Goal: Task Accomplishment & Management: Use online tool/utility

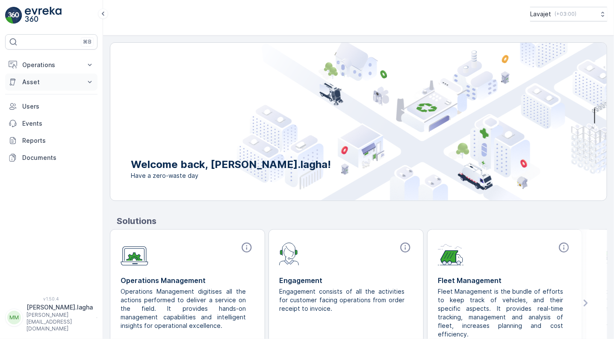
click at [29, 80] on p "Asset" at bounding box center [51, 82] width 58 height 9
click at [30, 99] on p "Assets" at bounding box center [31, 96] width 19 height 9
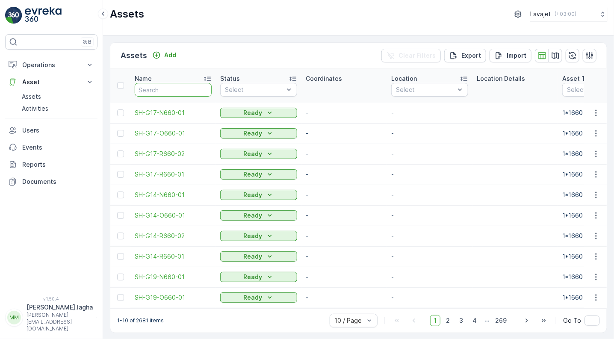
click at [158, 90] on input "text" at bounding box center [173, 90] width 77 height 14
paste input "E101-R240-01"
type input "E101-R240-01"
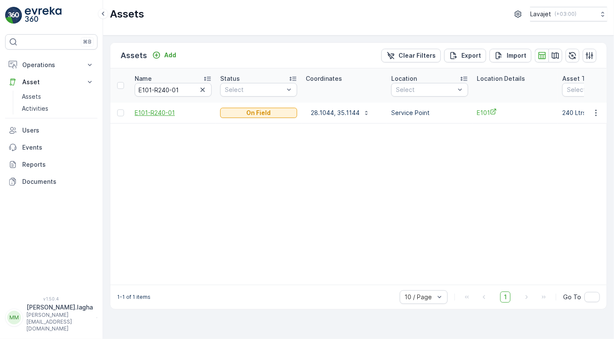
click at [165, 113] on span "E101-R240-01" at bounding box center [173, 113] width 77 height 9
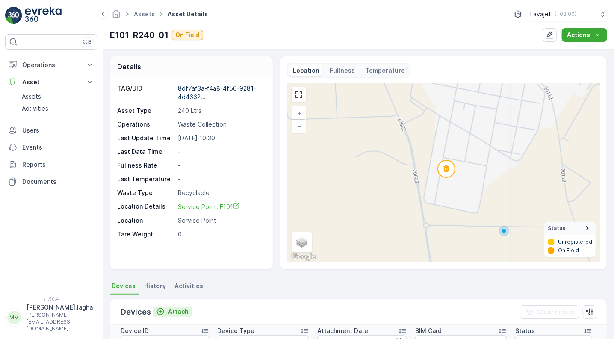
click at [181, 312] on p "Attach" at bounding box center [178, 312] width 21 height 9
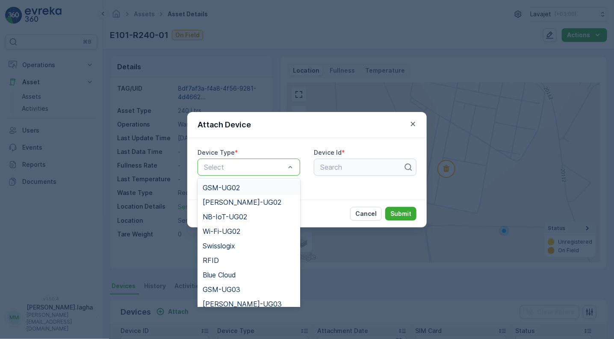
click at [254, 172] on div "Select" at bounding box center [249, 167] width 103 height 17
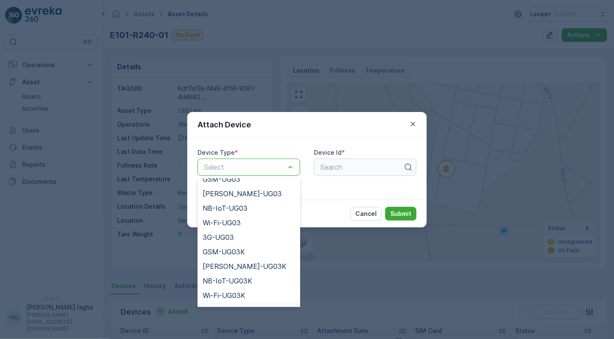
scroll to position [125, 0]
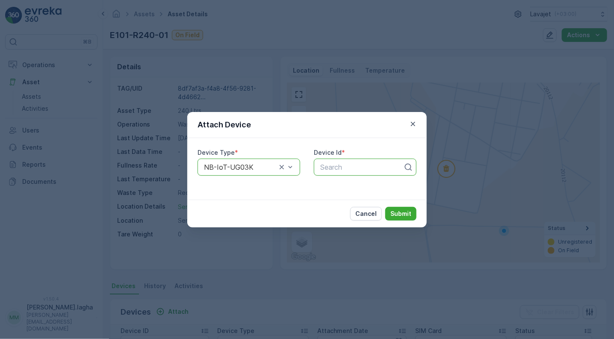
click at [339, 165] on div at bounding box center [362, 167] width 85 height 8
paste input "55338"
type input "55338"
click at [327, 191] on span "55338" at bounding box center [329, 188] width 21 height 8
click at [393, 211] on p "Submit" at bounding box center [401, 214] width 21 height 9
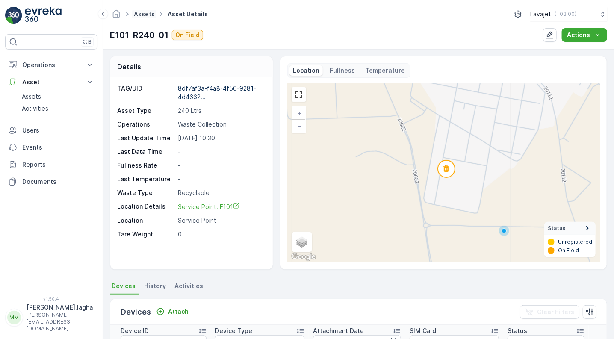
click at [141, 16] on link "Assets" at bounding box center [144, 13] width 21 height 7
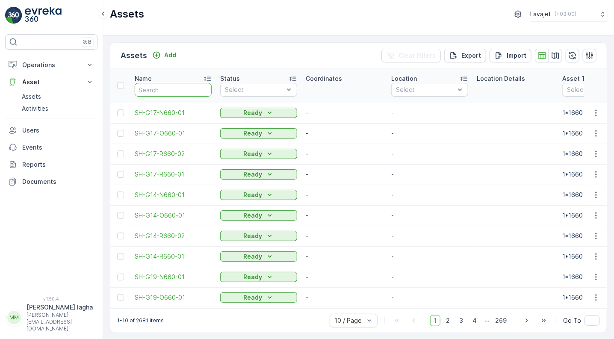
click at [169, 89] on input "text" at bounding box center [173, 90] width 77 height 14
paste input "E101-R240-02"
type input "E101-R240-02"
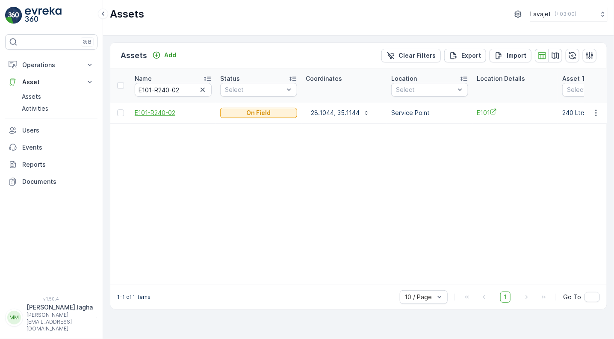
click at [153, 112] on span "E101-R240-02" at bounding box center [173, 113] width 77 height 9
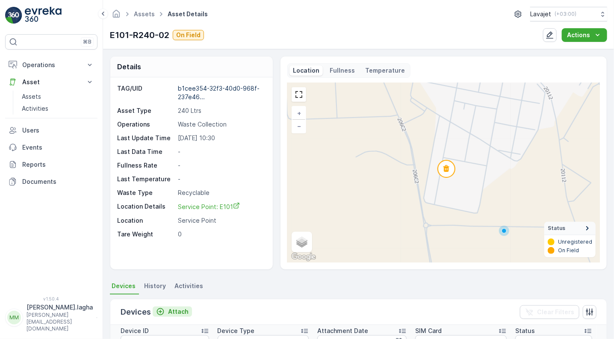
click at [172, 309] on p "Attach" at bounding box center [178, 312] width 21 height 9
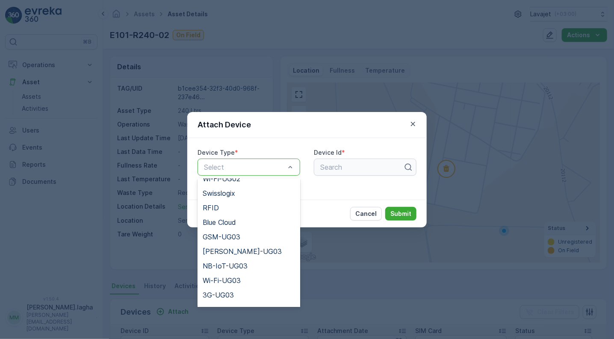
scroll to position [96, 0]
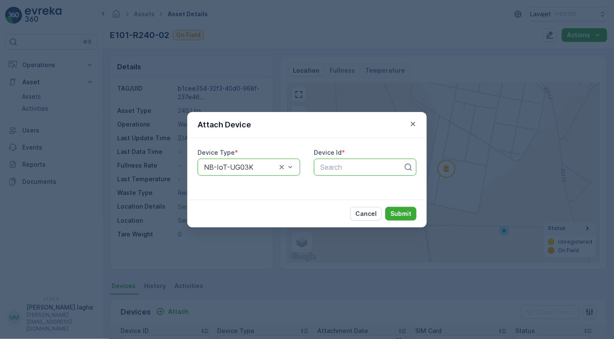
click at [334, 169] on div at bounding box center [362, 167] width 85 height 8
paste input "51318"
type input "51318"
click at [333, 187] on span "51318" at bounding box center [328, 188] width 19 height 8
click at [391, 211] on button "Submit" at bounding box center [400, 214] width 31 height 14
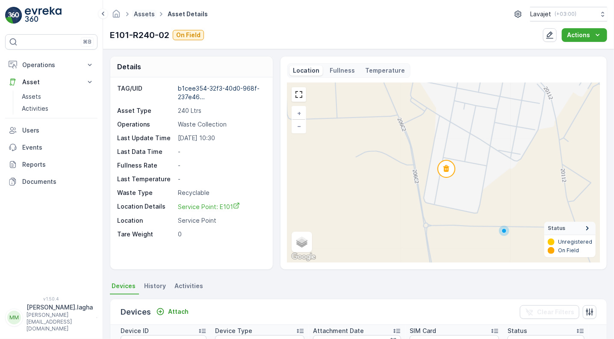
click at [144, 15] on link "Assets" at bounding box center [144, 13] width 21 height 7
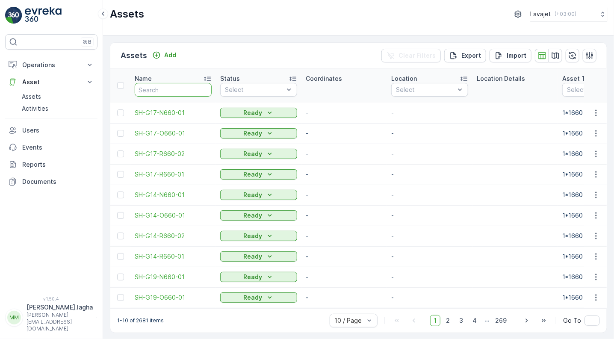
click at [148, 86] on input "text" at bounding box center [173, 90] width 77 height 14
paste input "E101-O240-03"
type input "E101-O240-03"
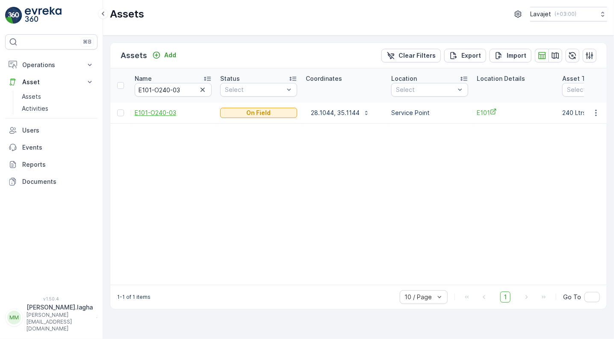
click at [169, 112] on span "E101-O240-03" at bounding box center [173, 113] width 77 height 9
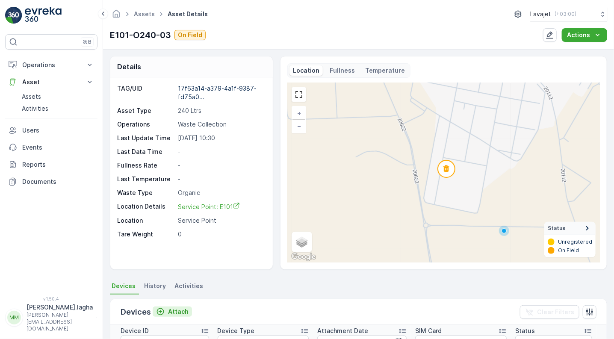
click at [177, 308] on p "Attach" at bounding box center [178, 312] width 21 height 9
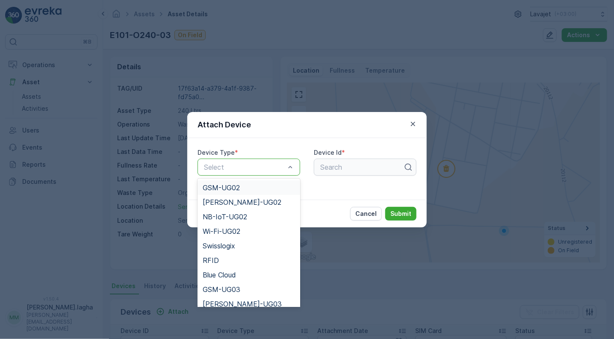
click at [249, 174] on div "Select" at bounding box center [249, 167] width 103 height 17
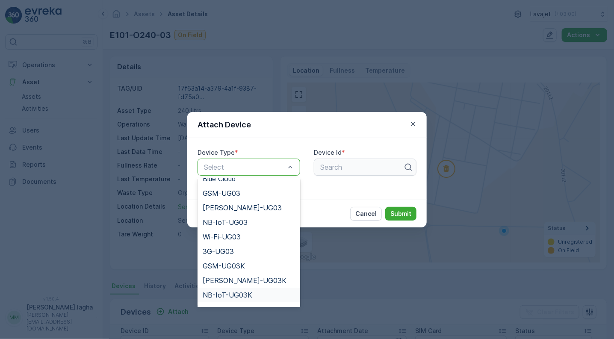
scroll to position [110, 0]
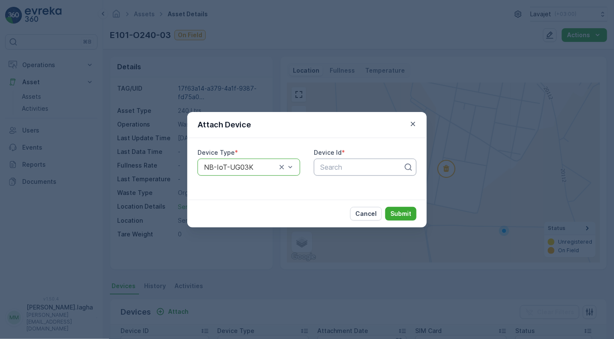
click at [332, 164] on div at bounding box center [362, 167] width 85 height 8
paste input "51105"
type input "51105"
click at [335, 185] on span "51105" at bounding box center [328, 188] width 19 height 8
click at [397, 212] on p "Submit" at bounding box center [401, 214] width 21 height 9
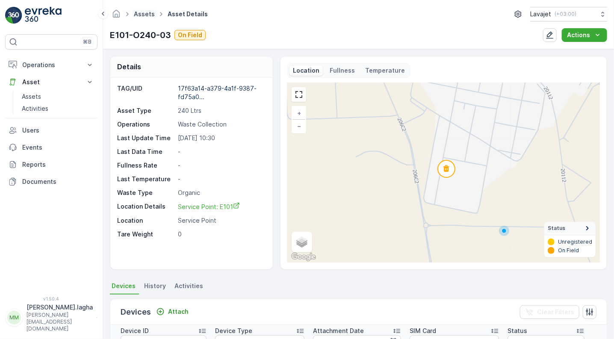
click at [142, 15] on link "Assets" at bounding box center [144, 13] width 21 height 7
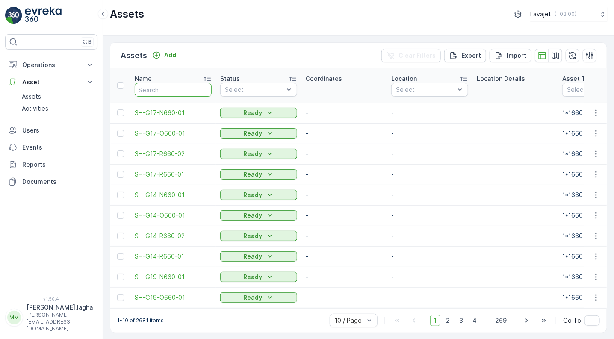
click at [153, 86] on input "text" at bounding box center [173, 90] width 77 height 14
paste input "E101-N240-04"
type input "E101-N240-04"
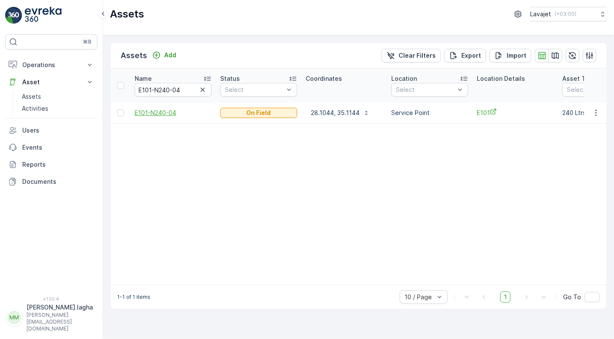
click at [156, 111] on span "E101-N240-04" at bounding box center [173, 113] width 77 height 9
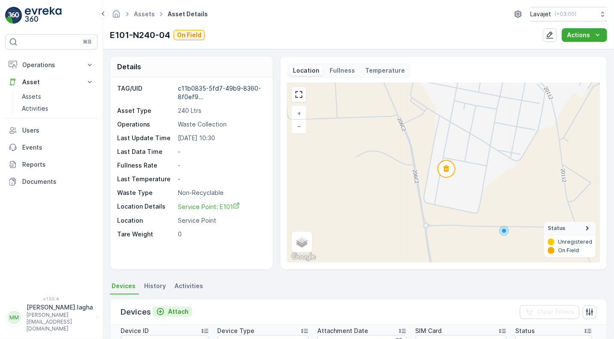
click at [176, 311] on p "Attach" at bounding box center [178, 312] width 21 height 9
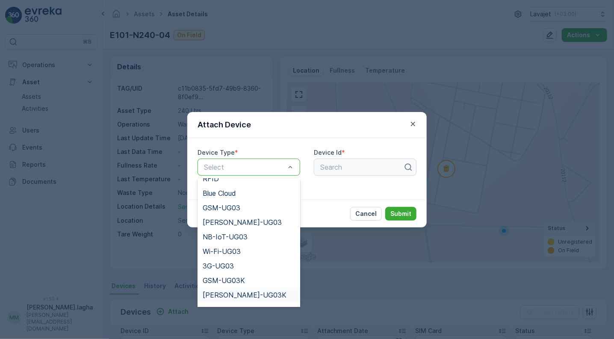
scroll to position [96, 0]
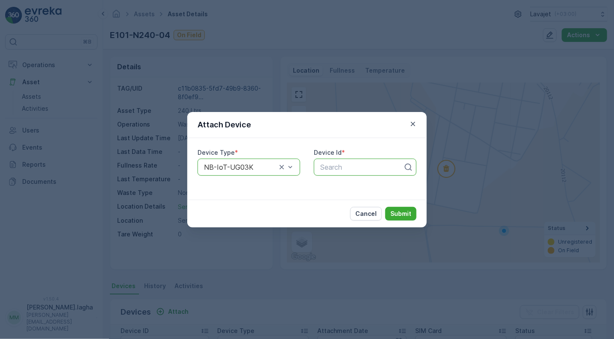
click at [331, 167] on div at bounding box center [362, 167] width 85 height 8
paste input "50597"
type input "50597"
click at [329, 184] on span "50597" at bounding box center [329, 188] width 21 height 8
click at [403, 213] on p "Submit" at bounding box center [401, 214] width 21 height 9
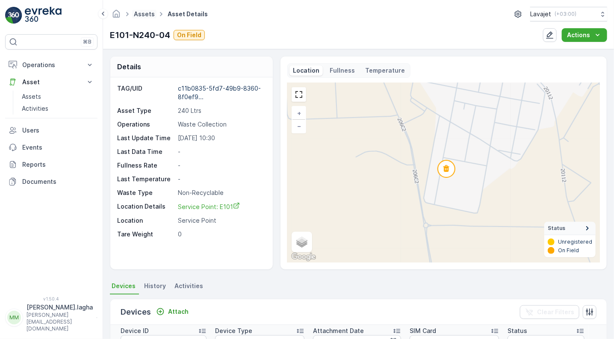
click at [142, 12] on link "Assets" at bounding box center [144, 13] width 21 height 7
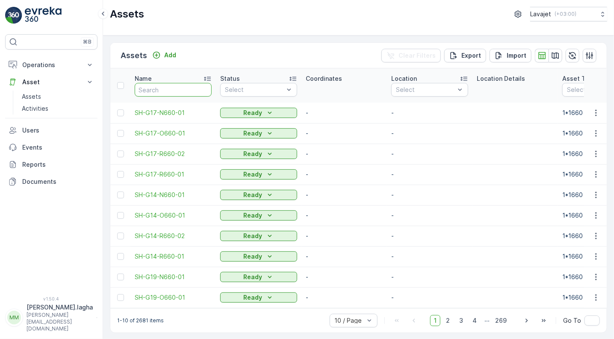
click at [161, 88] on input "text" at bounding box center [173, 90] width 77 height 14
paste input "E103-R240-01"
type input "E103-R240-01"
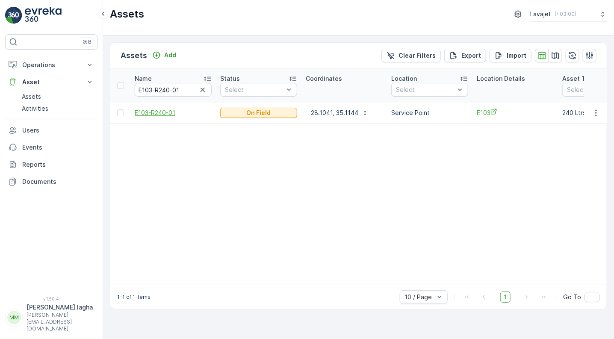
click at [154, 114] on span "E103-R240-01" at bounding box center [173, 113] width 77 height 9
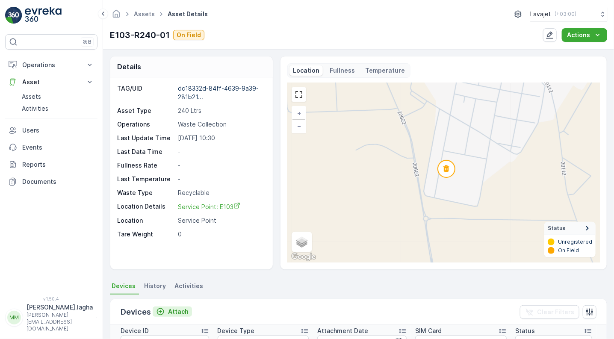
click at [169, 312] on p "Attach" at bounding box center [178, 312] width 21 height 9
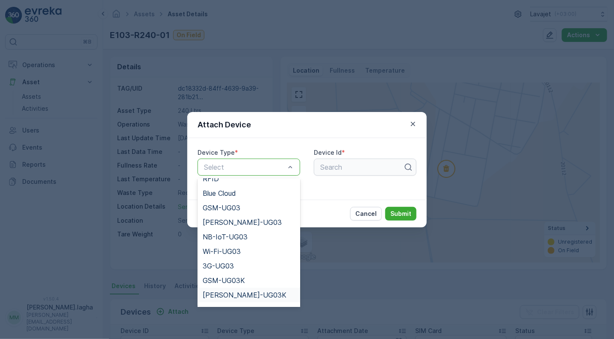
scroll to position [96, 0]
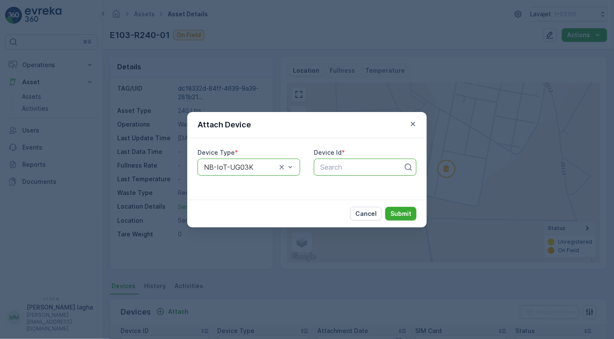
click at [355, 168] on div at bounding box center [362, 167] width 85 height 8
paste input "51314"
type input "51314"
click at [335, 184] on span "51314" at bounding box center [328, 188] width 19 height 8
click at [404, 215] on p "Submit" at bounding box center [401, 214] width 21 height 9
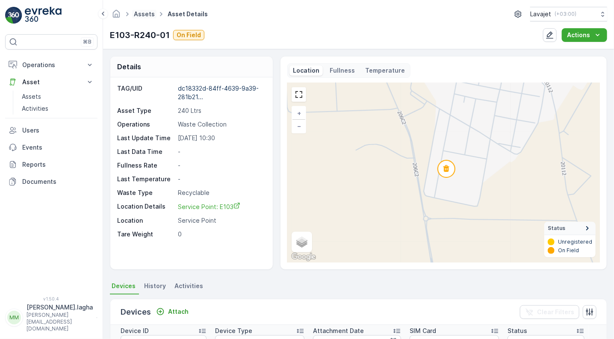
click at [144, 11] on link "Assets" at bounding box center [144, 13] width 21 height 7
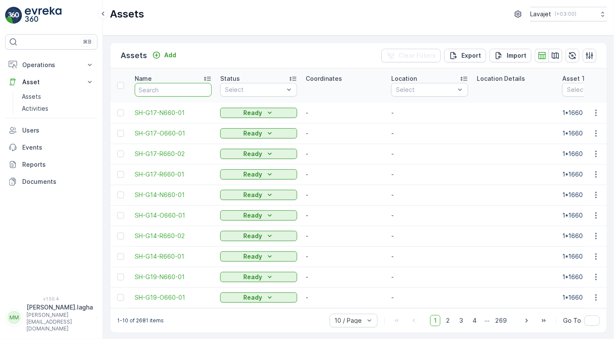
click at [165, 89] on input "text" at bounding box center [173, 90] width 77 height 14
paste input "E103-R240-02"
type input "E103-R240-02"
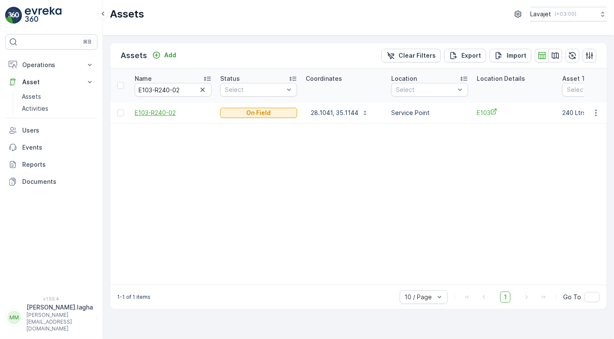
click at [159, 112] on span "E103-R240-02" at bounding box center [173, 113] width 77 height 9
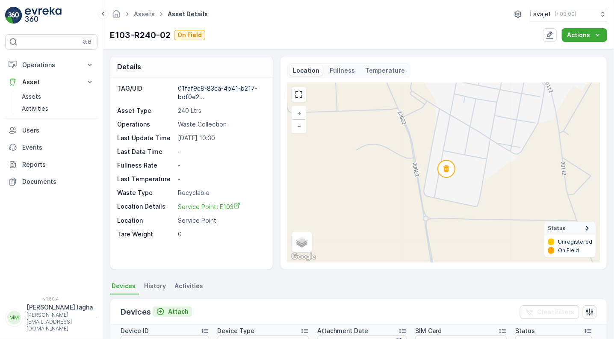
click at [175, 313] on p "Attach" at bounding box center [178, 312] width 21 height 9
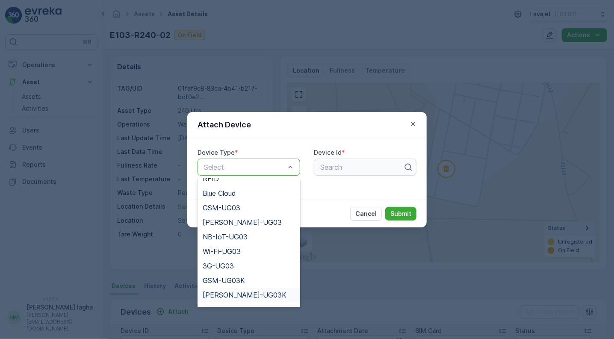
scroll to position [96, 0]
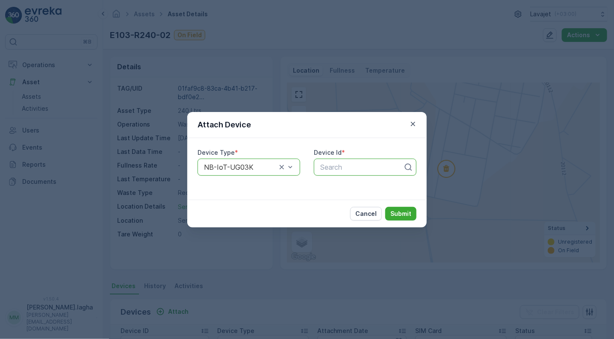
click at [331, 167] on div at bounding box center [362, 167] width 85 height 8
paste input "55346"
type input "55346"
click at [365, 185] on div "55346" at bounding box center [365, 188] width 92 height 8
click at [400, 213] on p "Submit" at bounding box center [401, 214] width 21 height 9
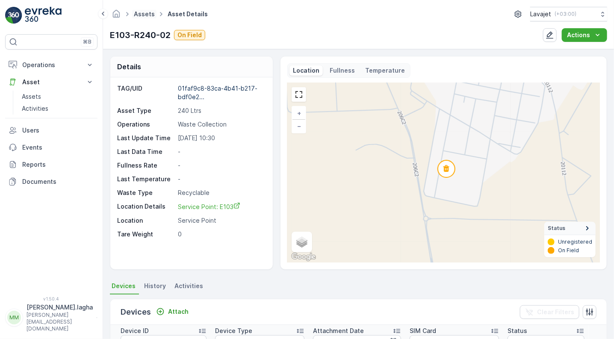
click at [144, 11] on link "Assets" at bounding box center [144, 13] width 21 height 7
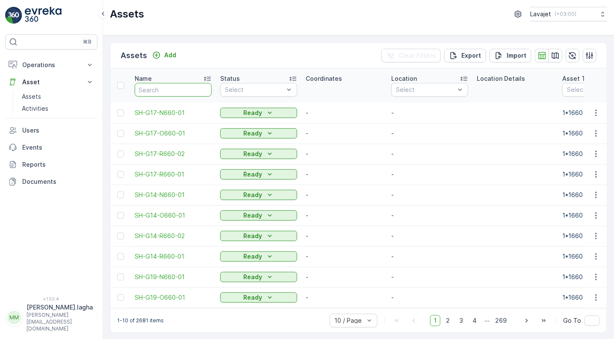
click at [171, 90] on input "text" at bounding box center [173, 90] width 77 height 14
paste input "E103-O240-03"
type input "E103-O240-03"
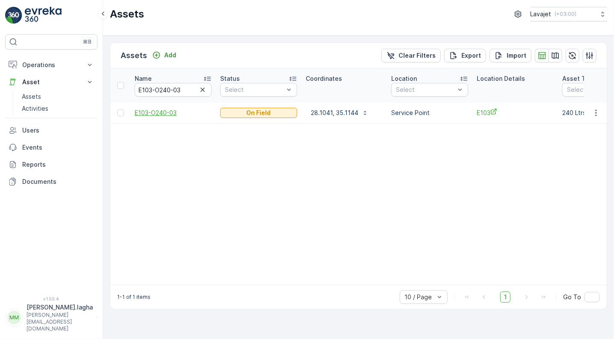
click at [161, 111] on span "E103-O240-03" at bounding box center [173, 113] width 77 height 9
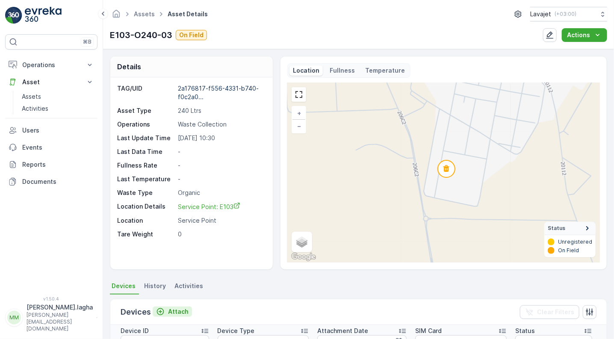
click at [178, 311] on p "Attach" at bounding box center [178, 312] width 21 height 9
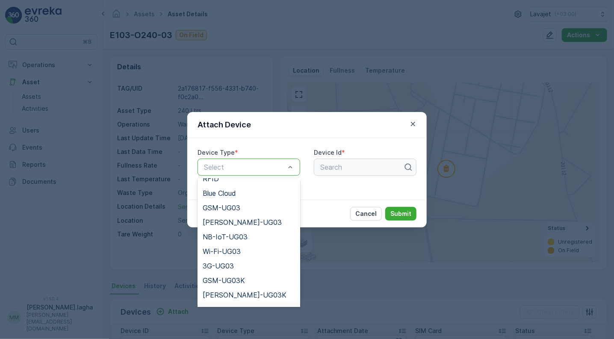
scroll to position [96, 0]
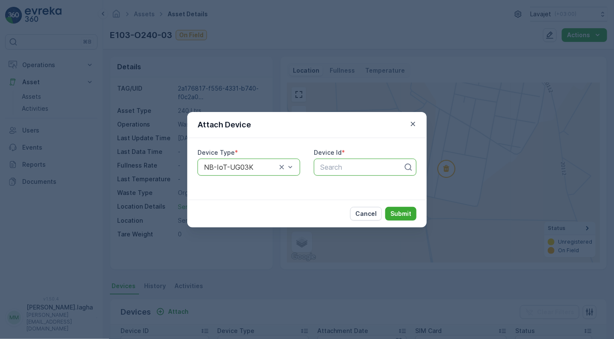
click at [344, 170] on div at bounding box center [362, 167] width 85 height 8
paste input "50937"
type input "50937"
click at [340, 187] on span "50937" at bounding box center [329, 188] width 21 height 8
click at [397, 211] on p "Submit" at bounding box center [401, 214] width 21 height 9
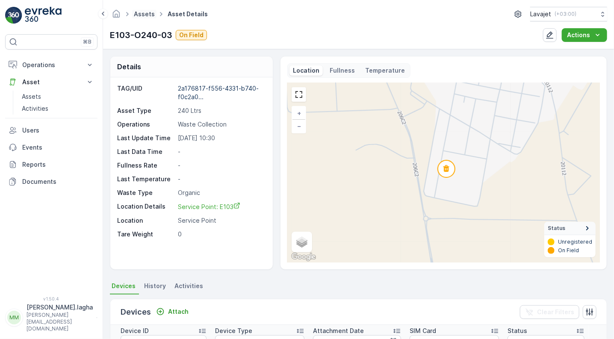
click at [145, 13] on link "Assets" at bounding box center [144, 13] width 21 height 7
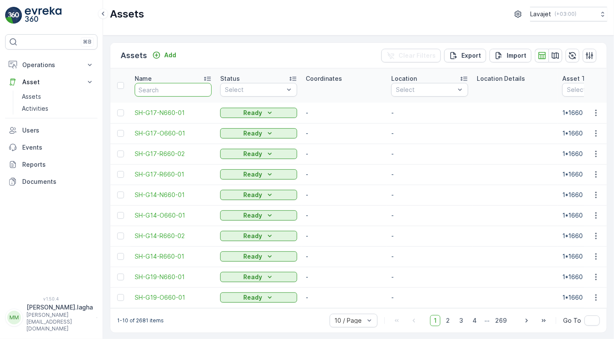
click at [154, 89] on input "text" at bounding box center [173, 90] width 77 height 14
paste input "E103-N240-04"
type input "E103-N240-04"
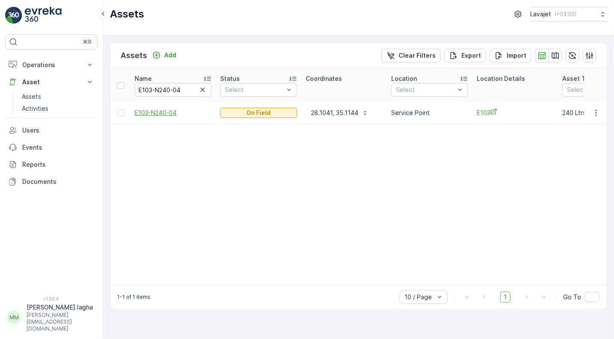
click at [168, 111] on span "E103-N240-04" at bounding box center [173, 113] width 77 height 9
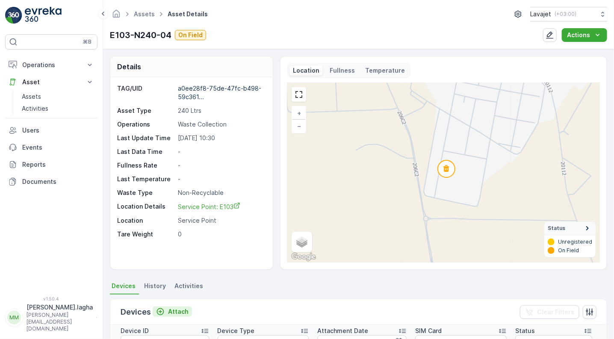
click at [175, 311] on p "Attach" at bounding box center [178, 312] width 21 height 9
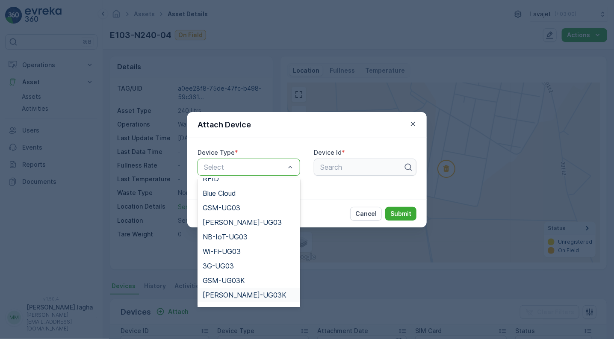
scroll to position [96, 0]
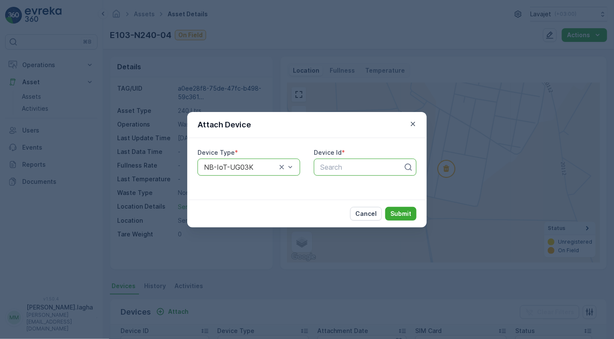
click at [326, 166] on div at bounding box center [362, 167] width 85 height 8
paste input "50941"
type input "50941"
click at [335, 187] on span "50941" at bounding box center [329, 188] width 20 height 8
click at [397, 211] on p "Submit" at bounding box center [401, 214] width 21 height 9
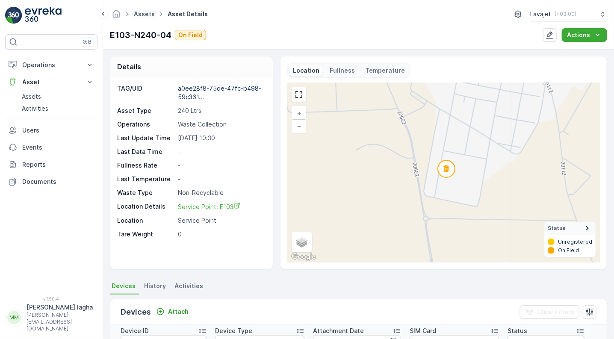
click at [146, 13] on link "Assets" at bounding box center [144, 13] width 21 height 7
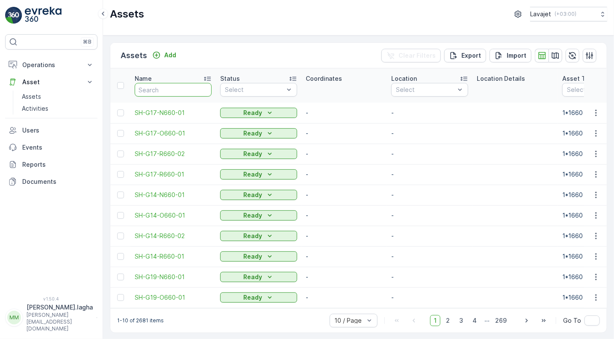
click at [150, 86] on input "text" at bounding box center [173, 90] width 77 height 14
paste input "E139-R240-01"
type input "E139-R240-01"
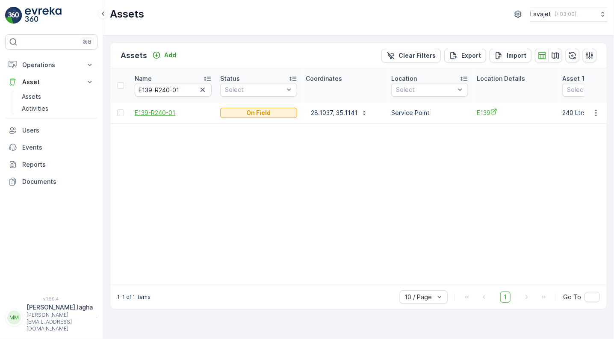
click at [165, 111] on span "E139-R240-01" at bounding box center [173, 113] width 77 height 9
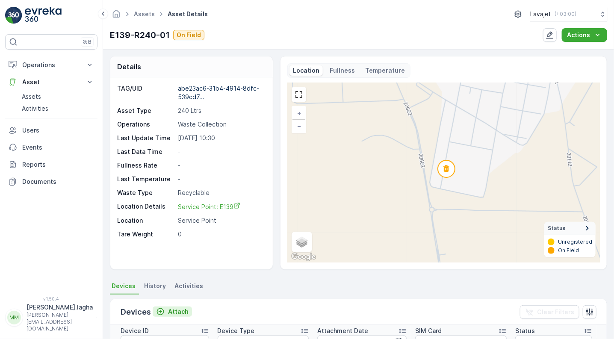
click at [174, 311] on p "Attach" at bounding box center [178, 312] width 21 height 9
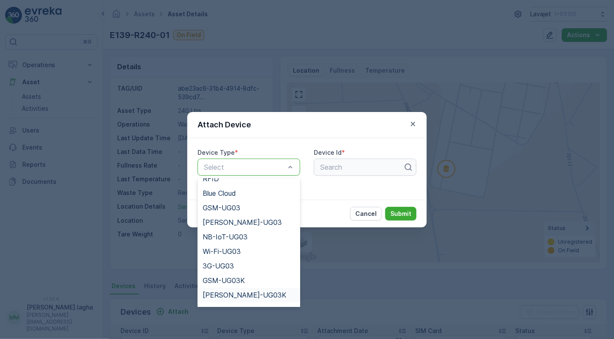
scroll to position [96, 0]
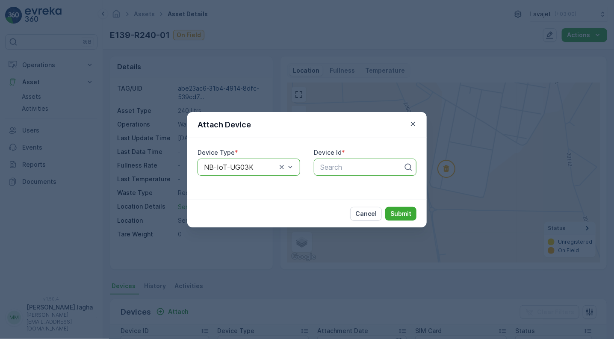
click at [330, 167] on div at bounding box center [362, 167] width 85 height 8
paste input "51154"
type input "51154"
drag, startPoint x: 330, startPoint y: 167, endPoint x: 332, endPoint y: 187, distance: 19.3
click at [332, 176] on div "1 result available for search term 51154. Use Up and Down to choose options, pr…" at bounding box center [365, 167] width 103 height 17
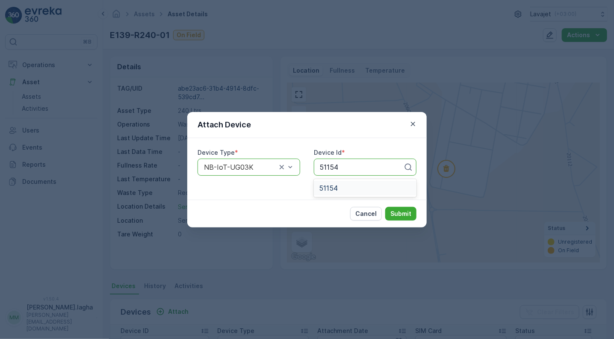
click at [332, 187] on span "51154" at bounding box center [328, 188] width 19 height 8
click at [405, 213] on p "Submit" at bounding box center [401, 214] width 21 height 9
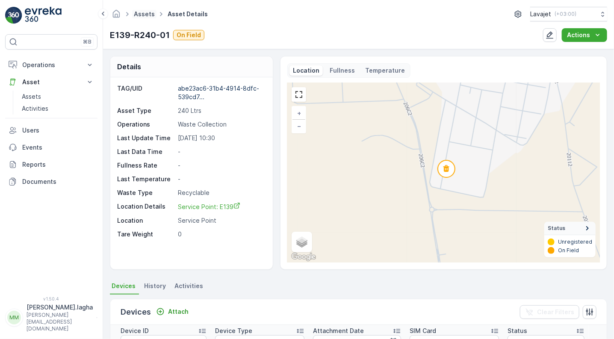
click at [146, 15] on link "Assets" at bounding box center [144, 13] width 21 height 7
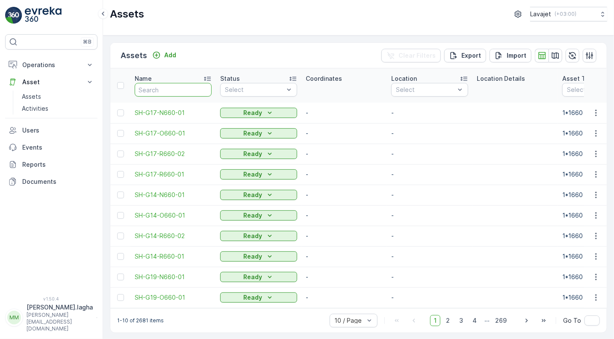
click at [150, 89] on input "text" at bounding box center [173, 90] width 77 height 14
paste input "E139-R240-02"
type input "E139-R240-02"
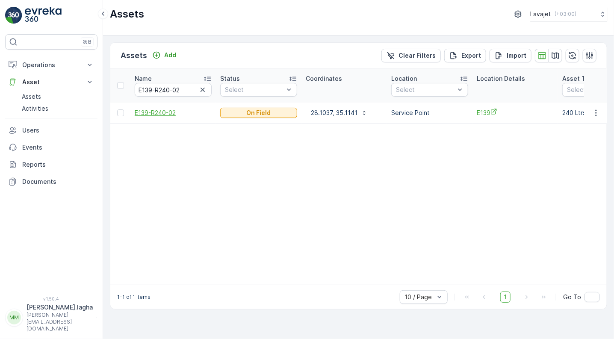
click at [151, 113] on span "E139-R240-02" at bounding box center [173, 113] width 77 height 9
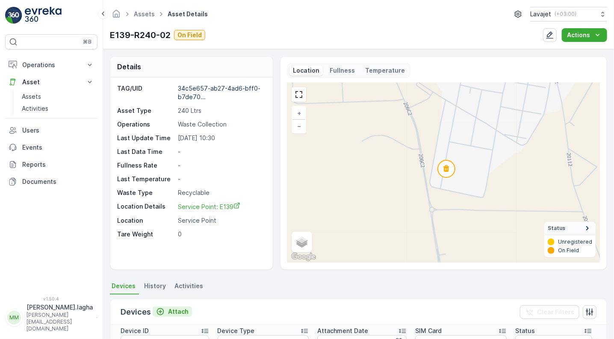
click at [181, 310] on p "Attach" at bounding box center [178, 312] width 21 height 9
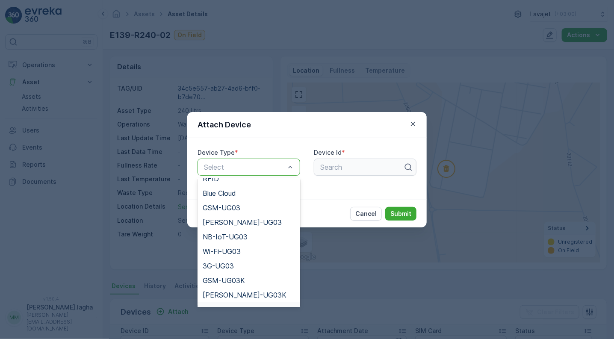
scroll to position [96, 0]
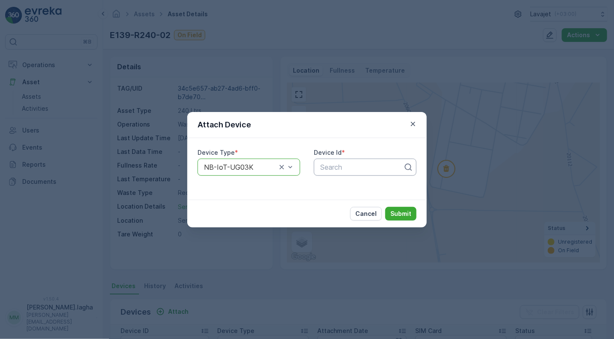
click at [351, 168] on div at bounding box center [362, 167] width 85 height 8
paste input "50686"
type input "50686"
click at [340, 185] on span "50686" at bounding box center [329, 188] width 21 height 8
click at [396, 210] on p "Submit" at bounding box center [401, 214] width 21 height 9
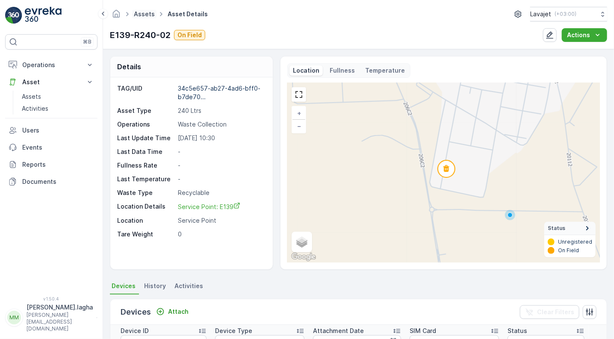
click at [143, 11] on link "Assets" at bounding box center [144, 13] width 21 height 7
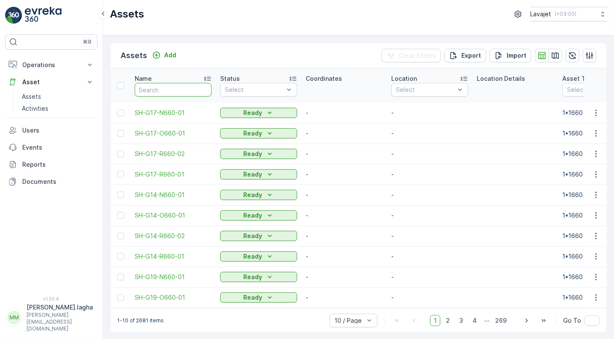
click at [155, 87] on input "text" at bounding box center [173, 90] width 77 height 14
paste input "E139-O240-03"
type input "E139-O240-03"
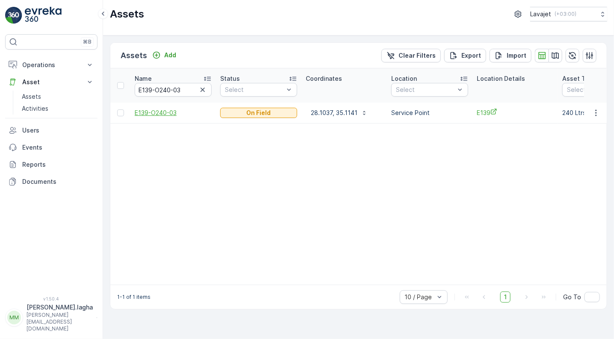
click at [152, 113] on span "E139-O240-03" at bounding box center [173, 113] width 77 height 9
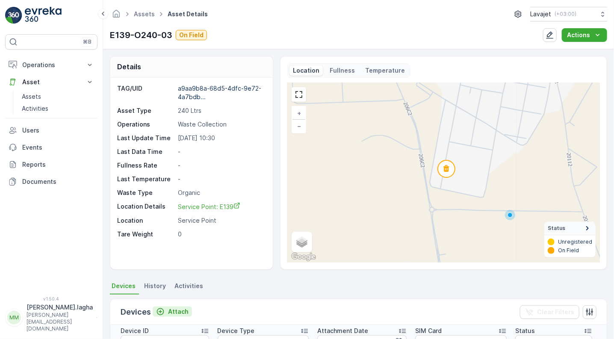
click at [171, 309] on p "Attach" at bounding box center [178, 312] width 21 height 9
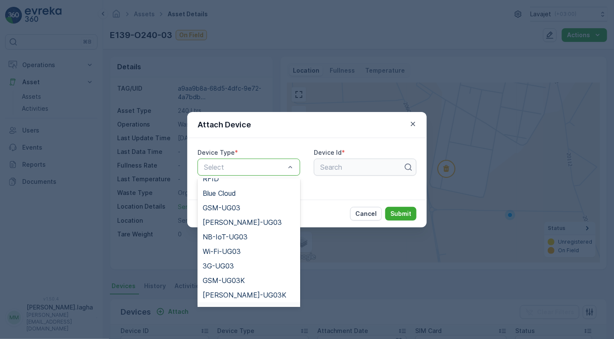
scroll to position [96, 0]
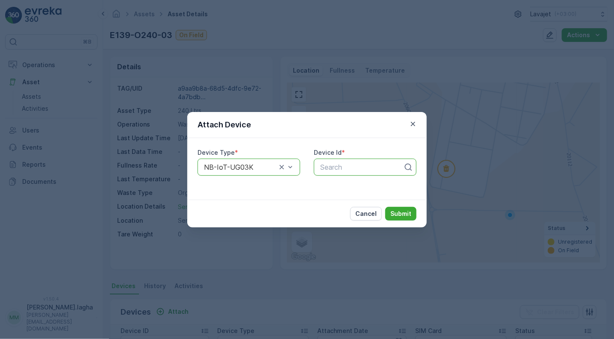
click at [336, 163] on div at bounding box center [362, 167] width 85 height 8
paste input "55525"
type input "55525"
click at [337, 184] on span "55525" at bounding box center [329, 188] width 21 height 8
click at [397, 210] on p "Submit" at bounding box center [401, 214] width 21 height 9
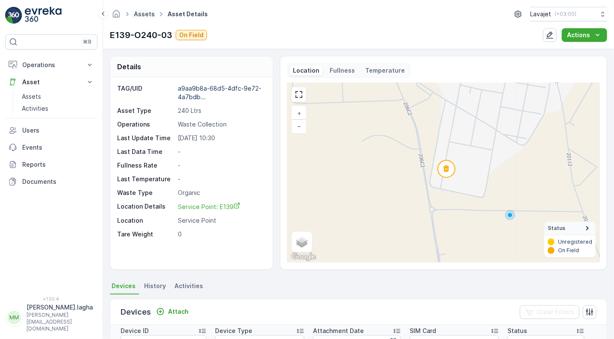
click at [146, 15] on link "Assets" at bounding box center [144, 13] width 21 height 7
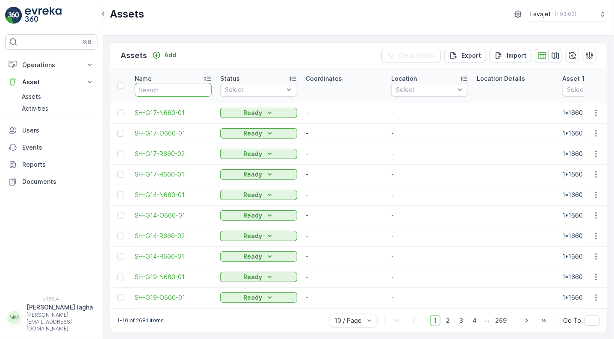
click at [150, 90] on input "text" at bounding box center [173, 90] width 77 height 14
paste input "E139-N240-04"
type input "E139-N240-04"
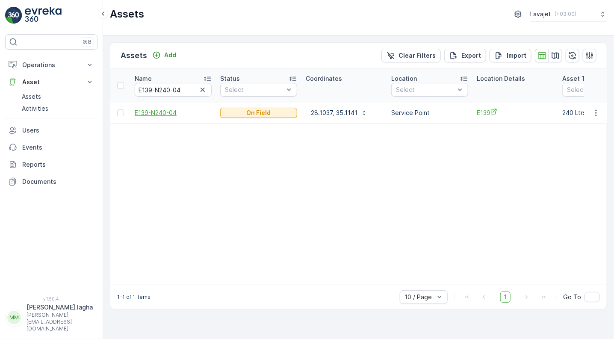
click at [155, 110] on span "E139-N240-04" at bounding box center [173, 113] width 77 height 9
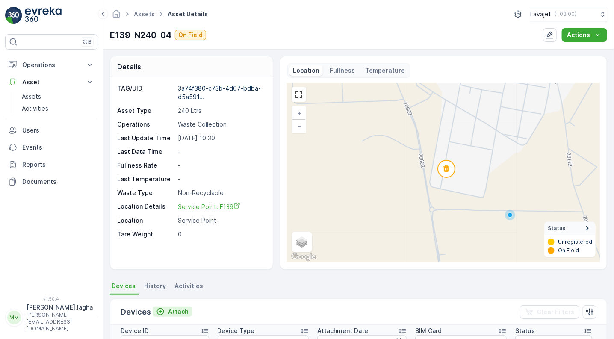
click at [174, 311] on p "Attach" at bounding box center [178, 312] width 21 height 9
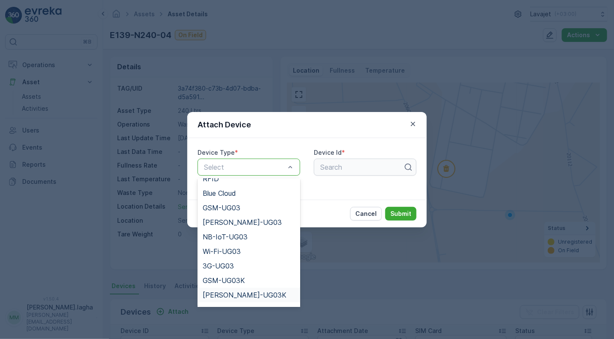
scroll to position [96, 0]
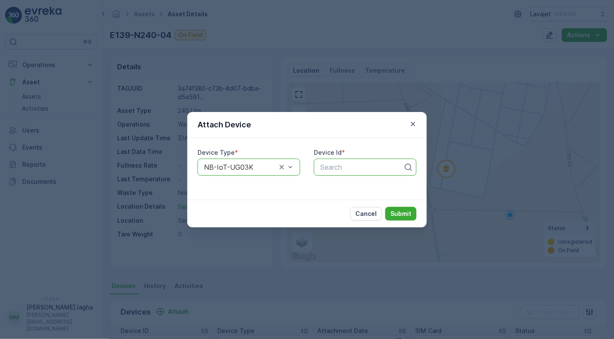
click at [329, 169] on div at bounding box center [362, 167] width 85 height 8
paste input "51272"
type input "51272"
click at [331, 185] on span "51272" at bounding box center [328, 188] width 19 height 8
click at [401, 212] on p "Submit" at bounding box center [401, 214] width 21 height 9
